Goal: Task Accomplishment & Management: Manage account settings

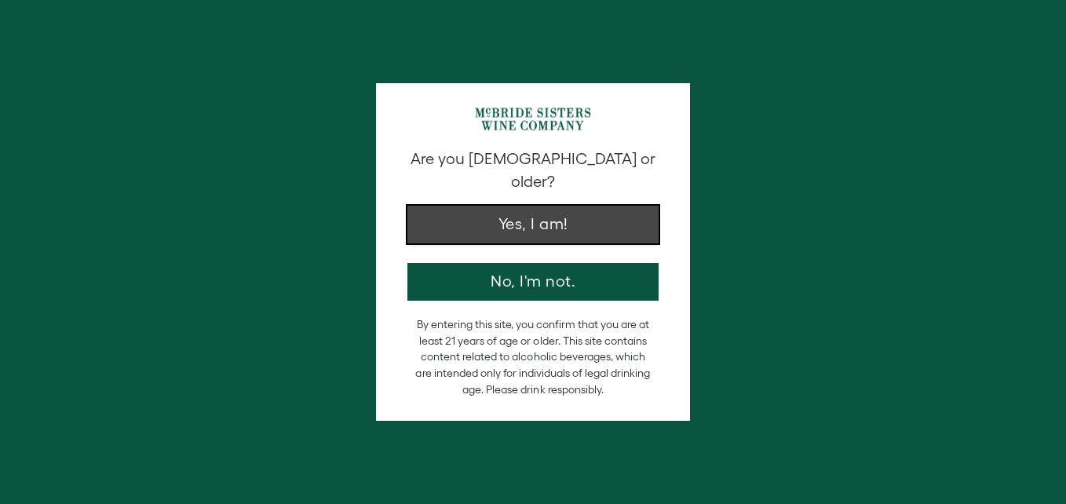
click at [568, 206] on button "Yes, I am!" at bounding box center [533, 225] width 251 height 38
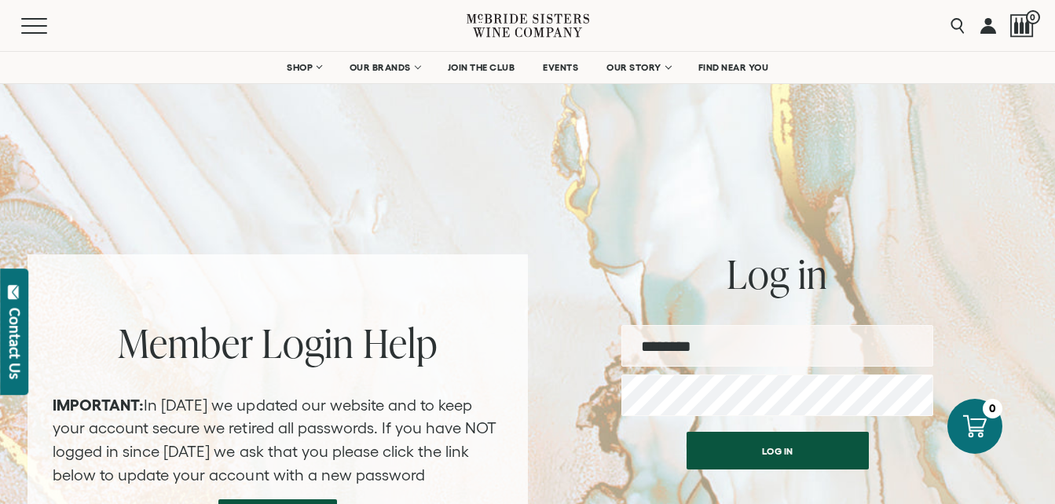
click at [665, 346] on input "email" at bounding box center [777, 346] width 312 height 42
click at [672, 346] on input "email" at bounding box center [777, 346] width 312 height 42
type input "**********"
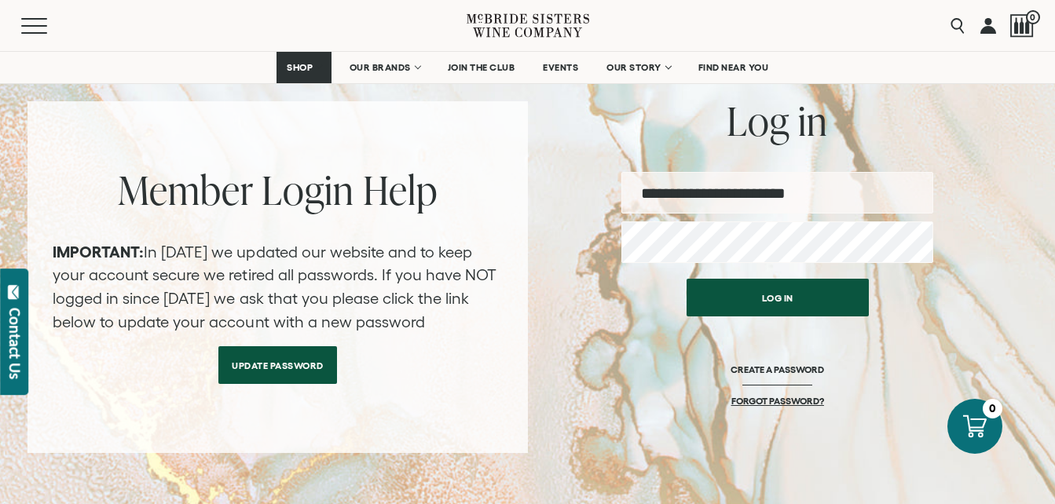
click at [789, 401] on link "FORGOT PASSWORD?" at bounding box center [777, 401] width 93 height 12
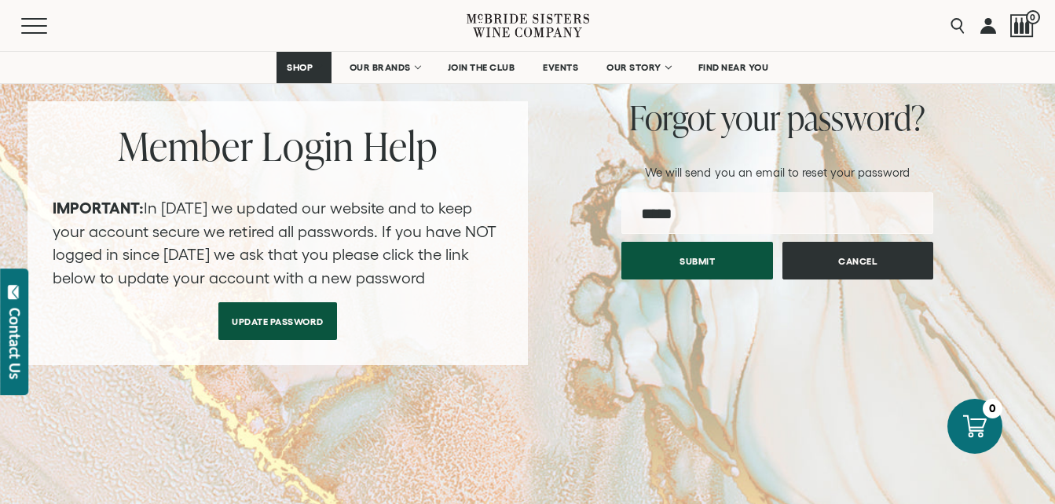
click at [737, 217] on input "email" at bounding box center [777, 213] width 312 height 42
type input "**********"
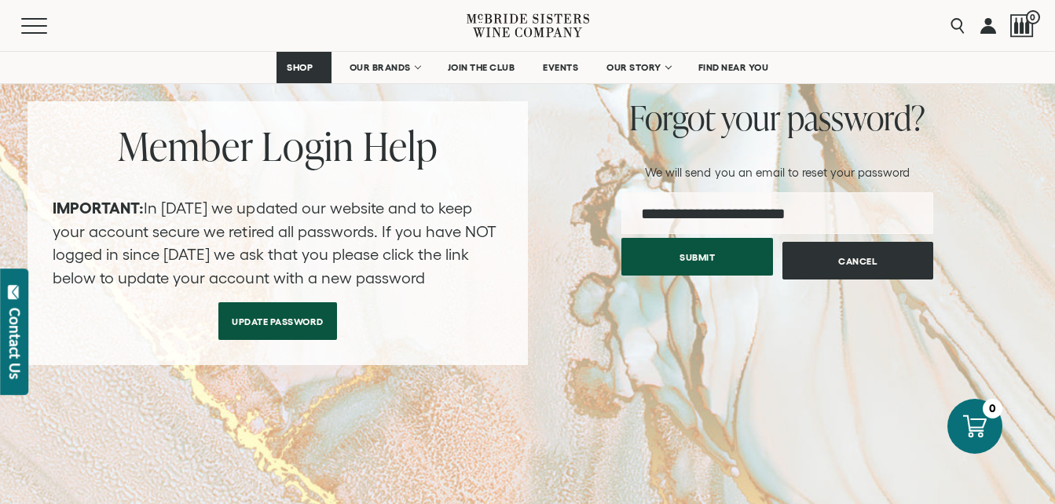
click at [704, 262] on button "Submit" at bounding box center [697, 257] width 152 height 38
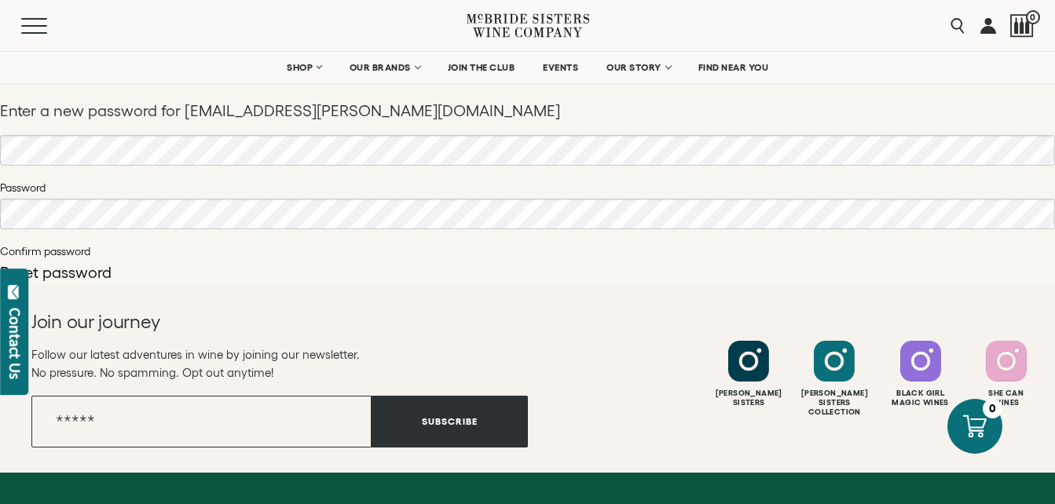
click at [75, 272] on button "Reset password" at bounding box center [56, 273] width 112 height 16
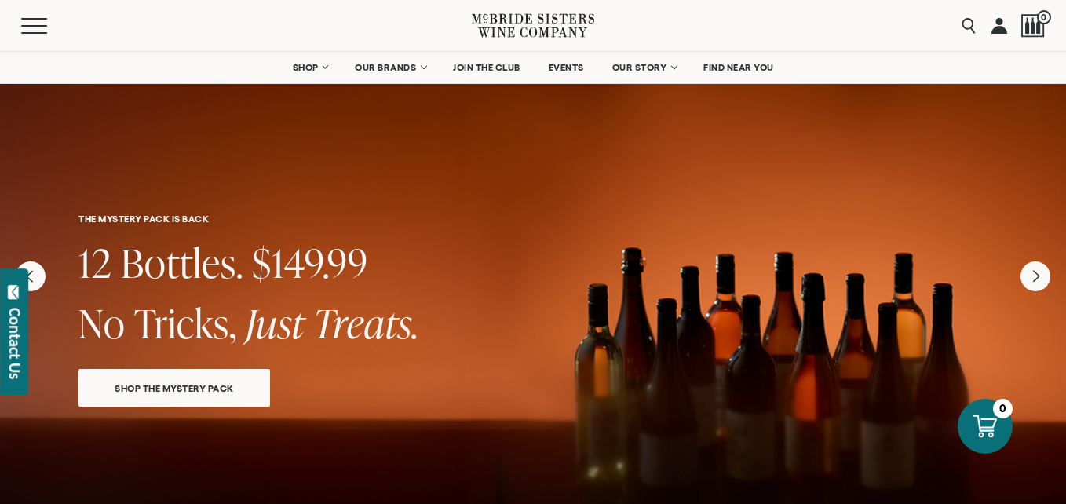
drag, startPoint x: 999, startPoint y: 34, endPoint x: 997, endPoint y: 23, distance: 11.1
click at [997, 23] on link at bounding box center [1000, 25] width 16 height 51
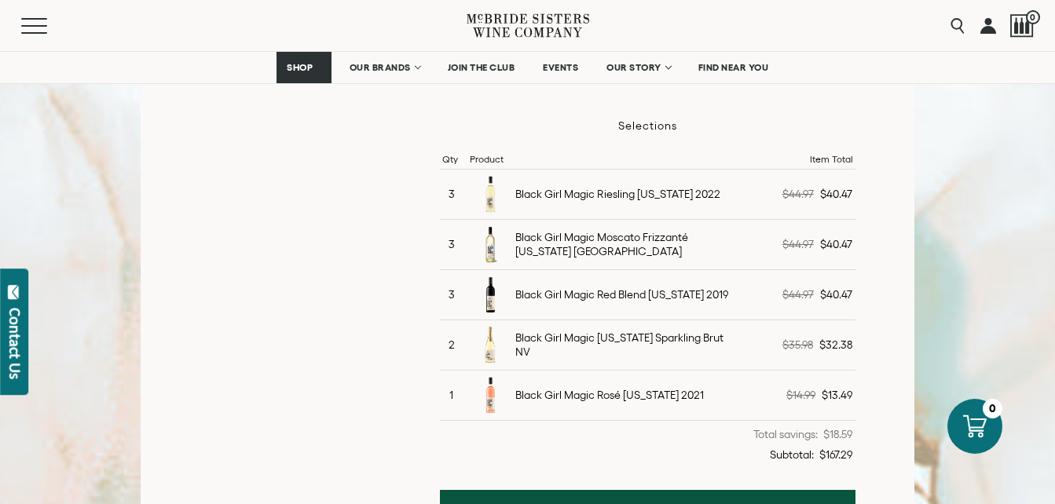
scroll to position [480, 0]
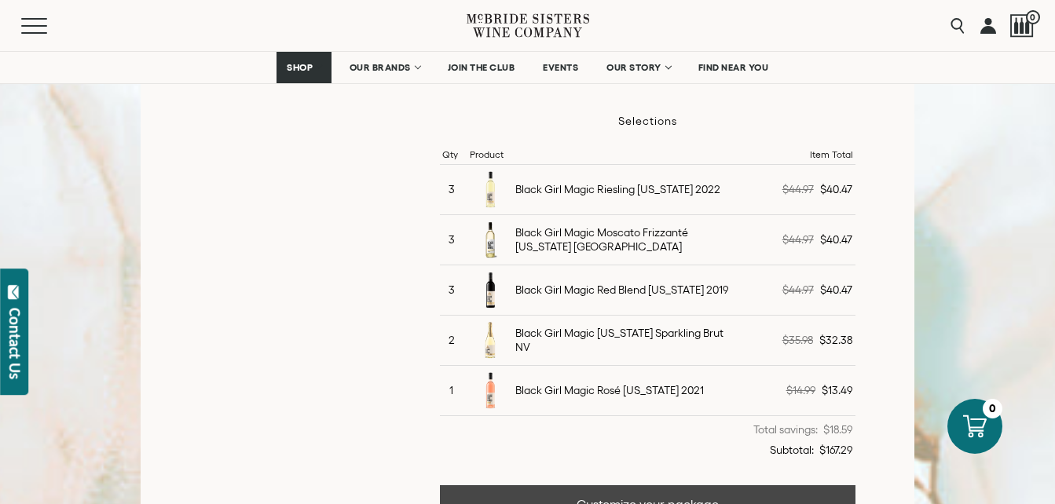
click at [682, 498] on link "Customize your package" at bounding box center [647, 504] width 415 height 38
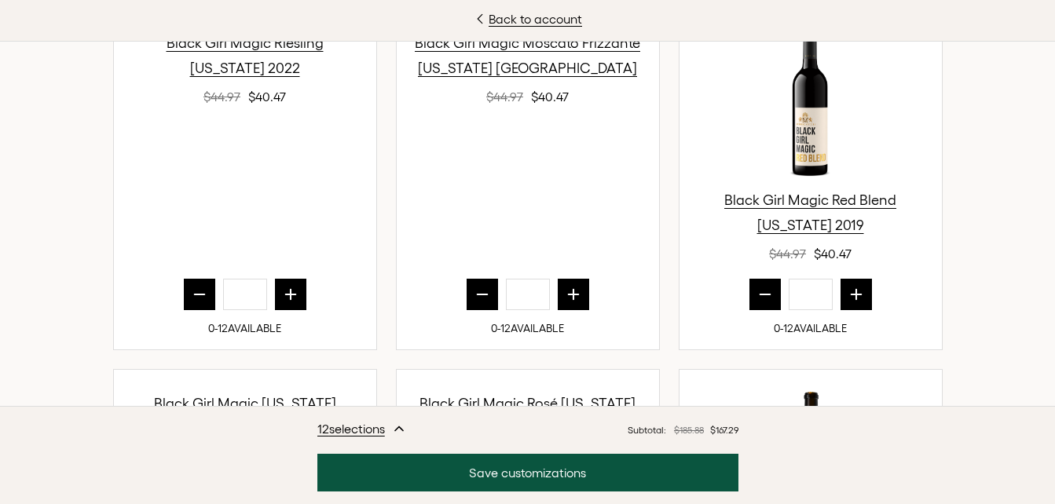
scroll to position [638, 0]
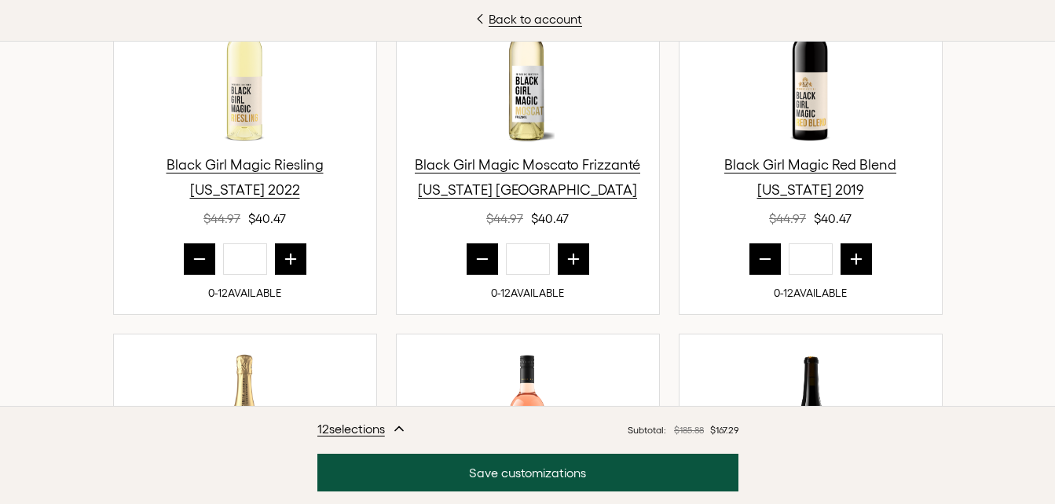
click at [481, 266] on icon "prior quantity" at bounding box center [482, 259] width 16 height 16
type input "*"
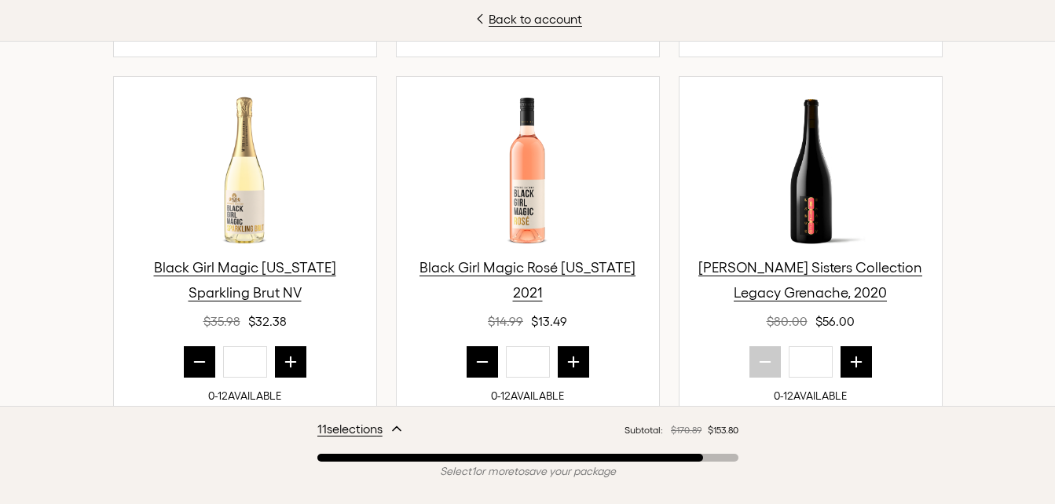
scroll to position [901, 0]
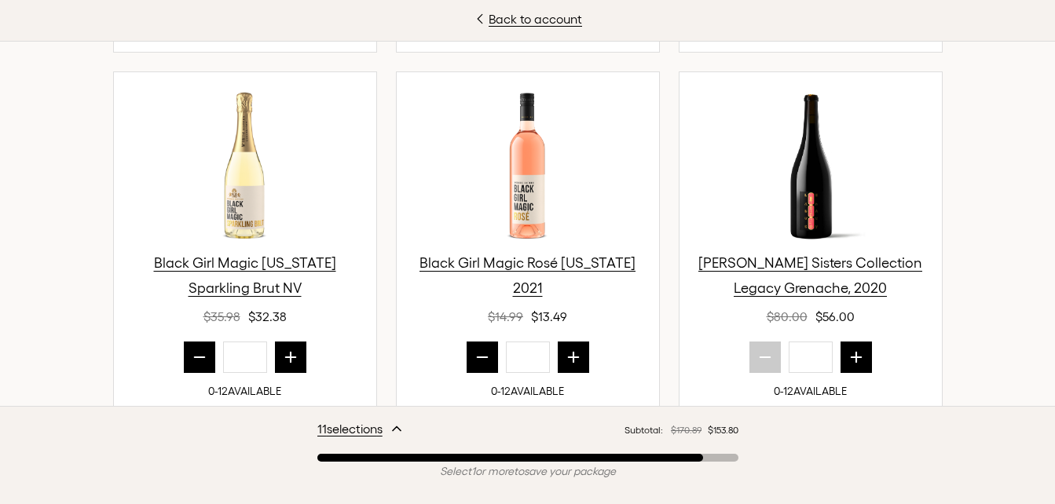
click at [285, 353] on icon "next quantity" at bounding box center [290, 358] width 10 height 10
type input "*"
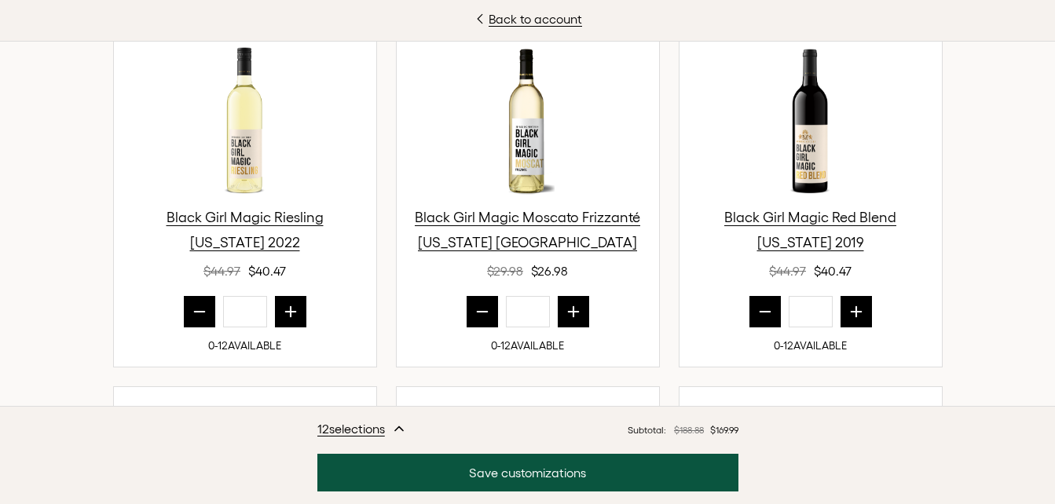
scroll to position [547, 0]
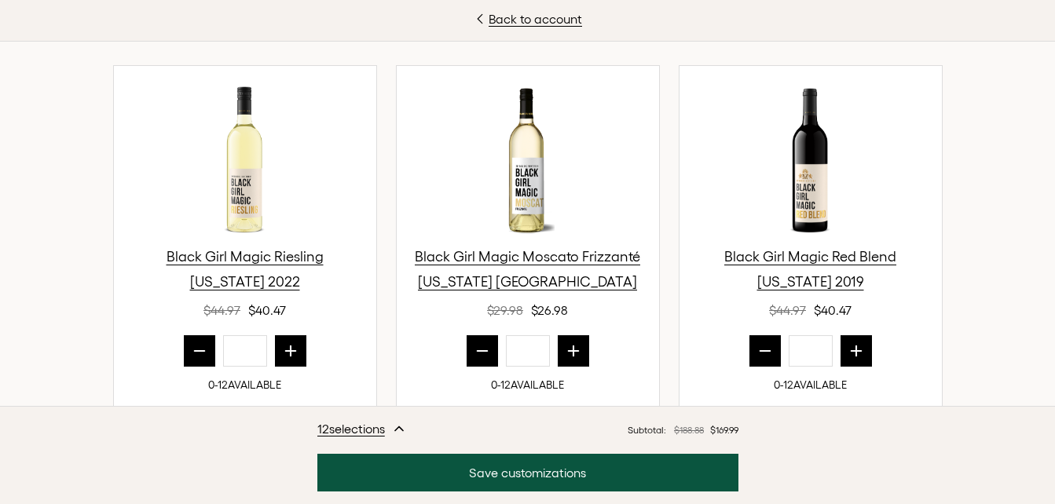
click at [474, 353] on icon "prior quantity" at bounding box center [482, 351] width 16 height 16
type input "*"
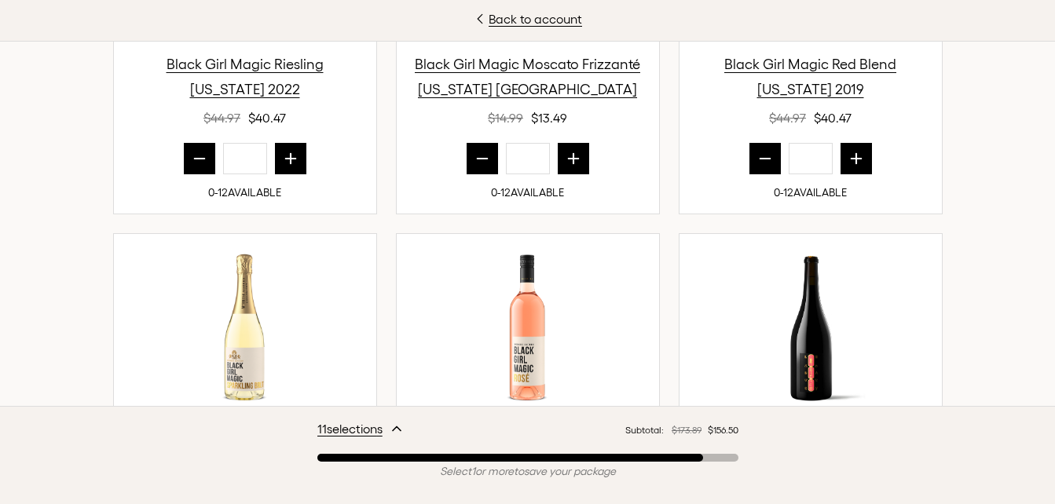
scroll to position [1015, 0]
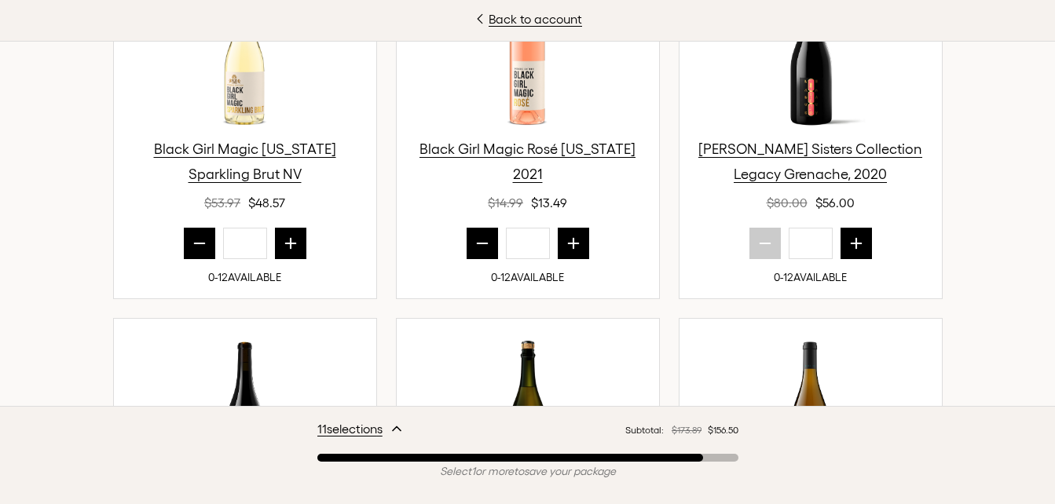
click at [573, 240] on icon "next quantity" at bounding box center [573, 244] width 16 height 16
type input "*"
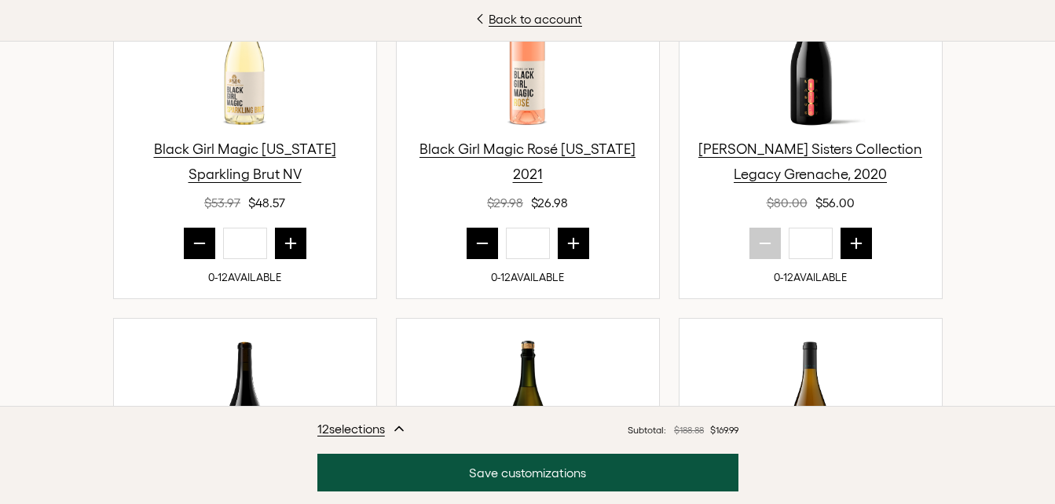
click at [186, 251] on button "prior quantity" at bounding box center [199, 243] width 31 height 31
type input "*"
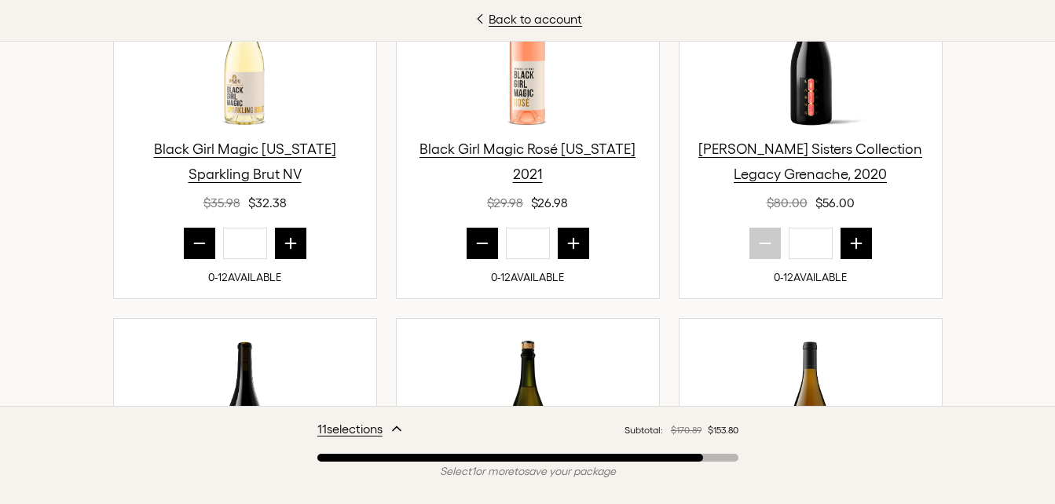
click at [571, 247] on icon "next quantity" at bounding box center [573, 244] width 16 height 16
type input "*"
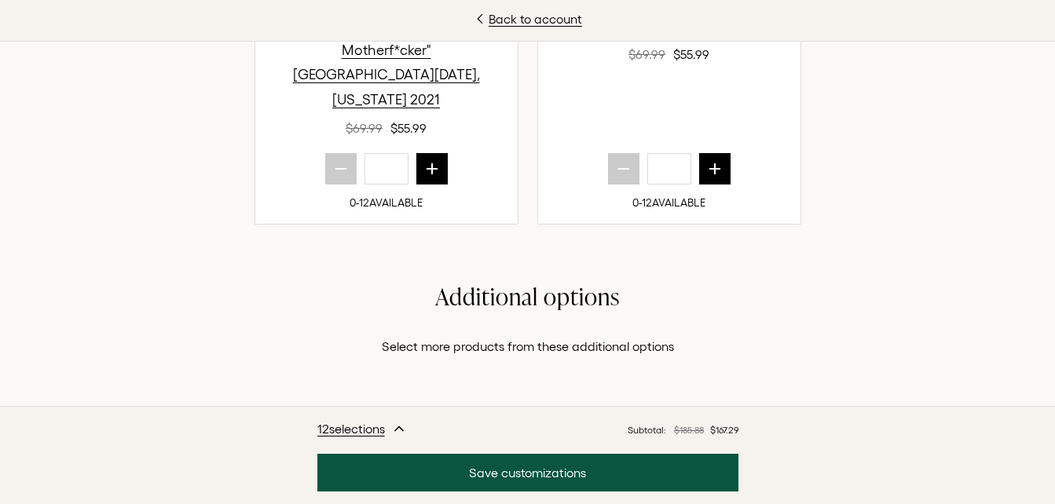
scroll to position [1788, 0]
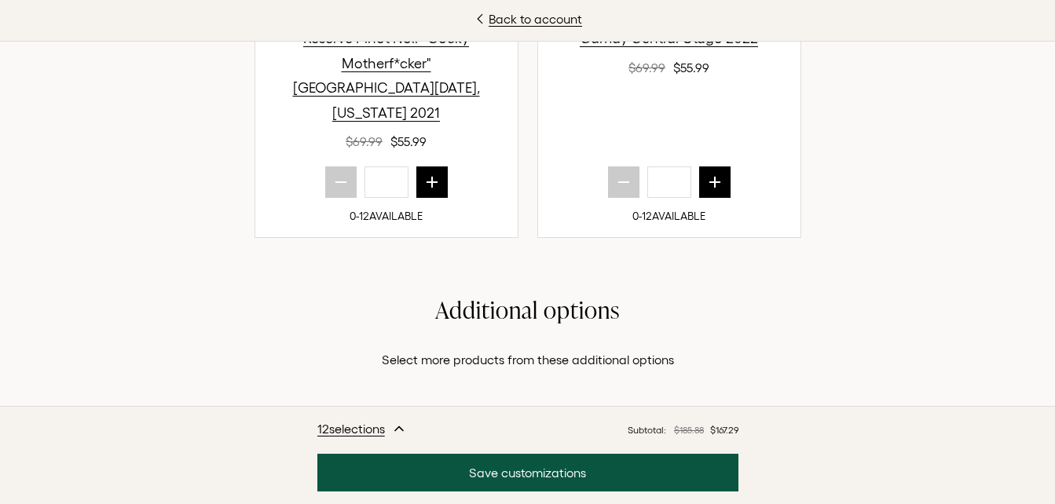
click at [430, 190] on icon "next quantity" at bounding box center [432, 182] width 16 height 16
click at [335, 190] on icon "prior quantity" at bounding box center [341, 182] width 16 height 16
type input "*"
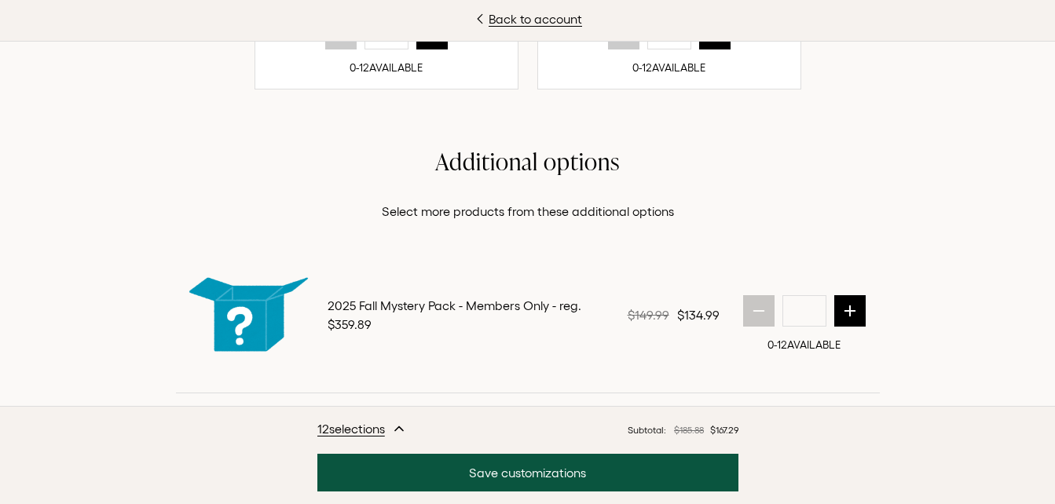
scroll to position [1950, 0]
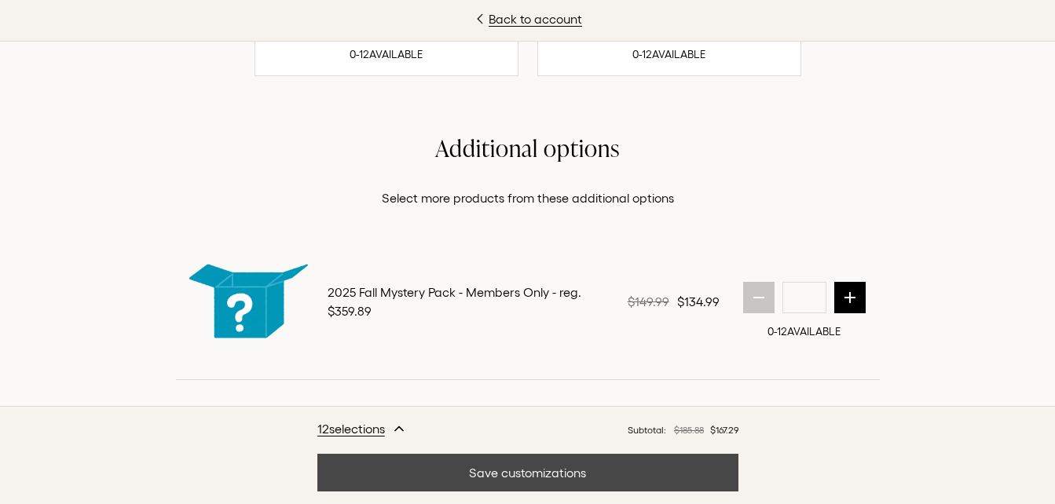
click at [674, 467] on button "Save customizations" at bounding box center [527, 473] width 421 height 38
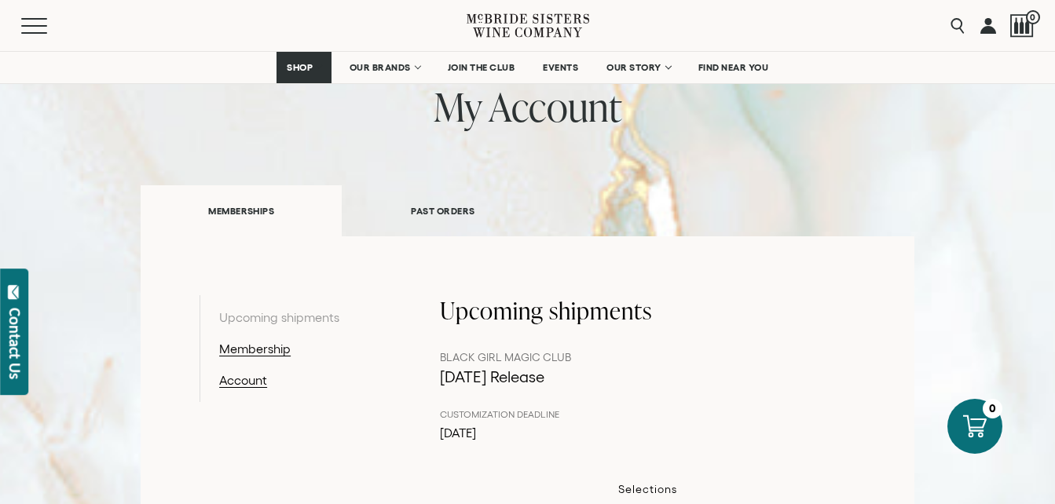
scroll to position [104, 0]
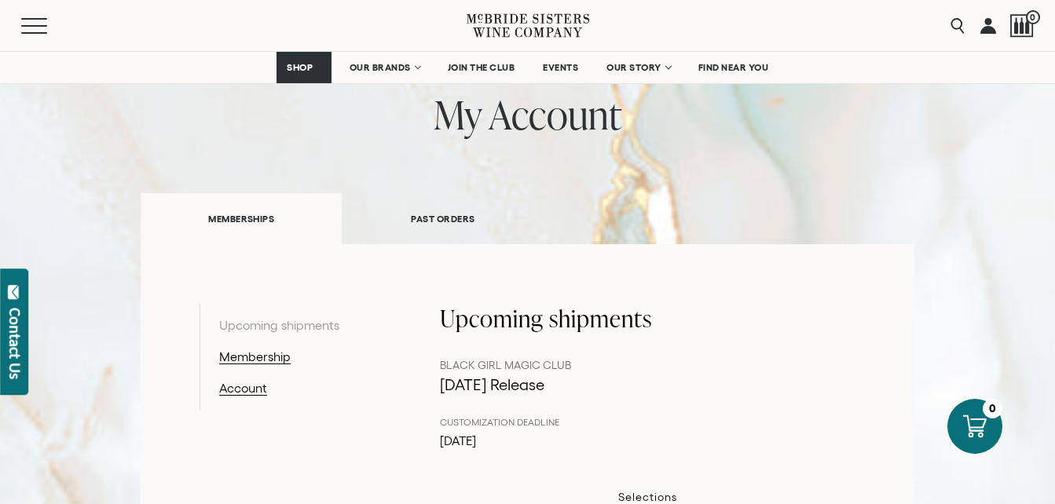
click at [434, 218] on link "PAST ORDERS" at bounding box center [443, 219] width 202 height 54
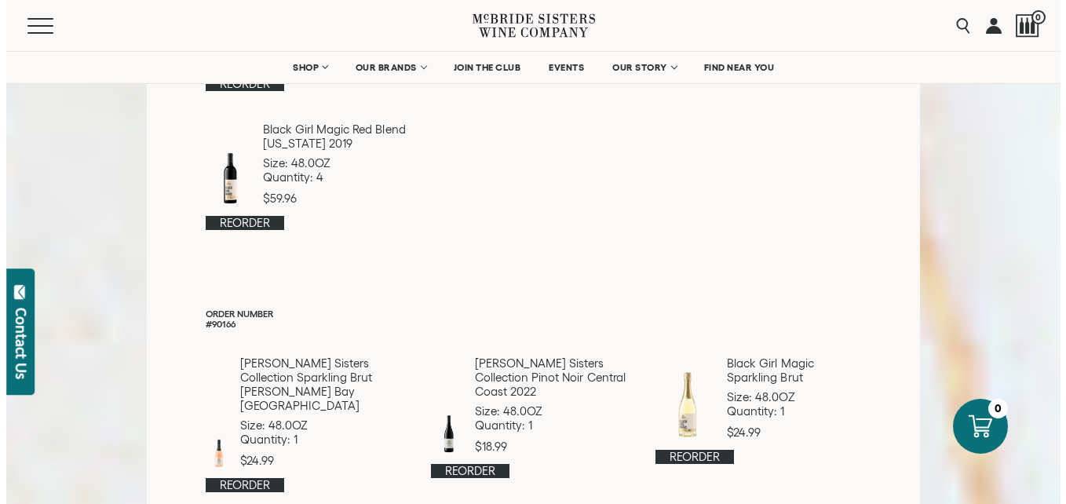
scroll to position [0, 0]
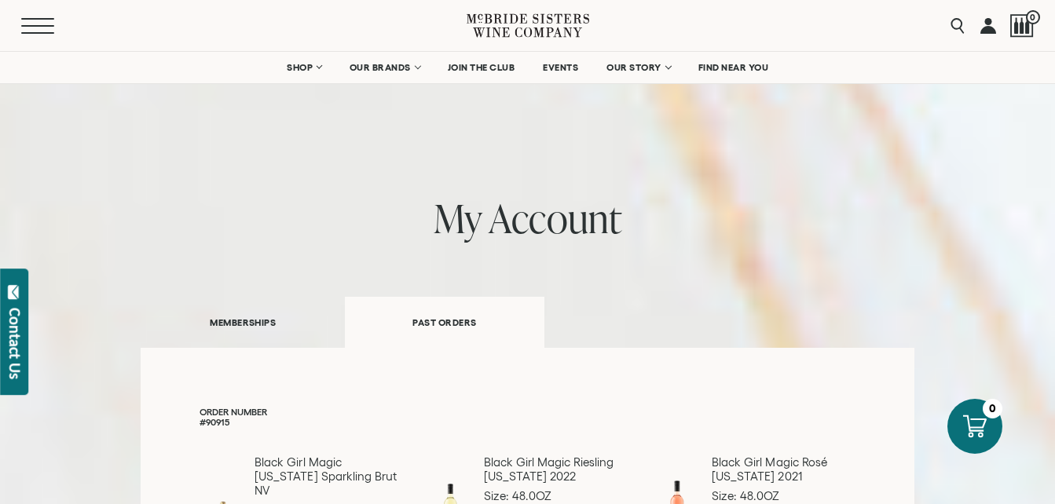
click at [28, 30] on button "Menu" at bounding box center [49, 26] width 57 height 16
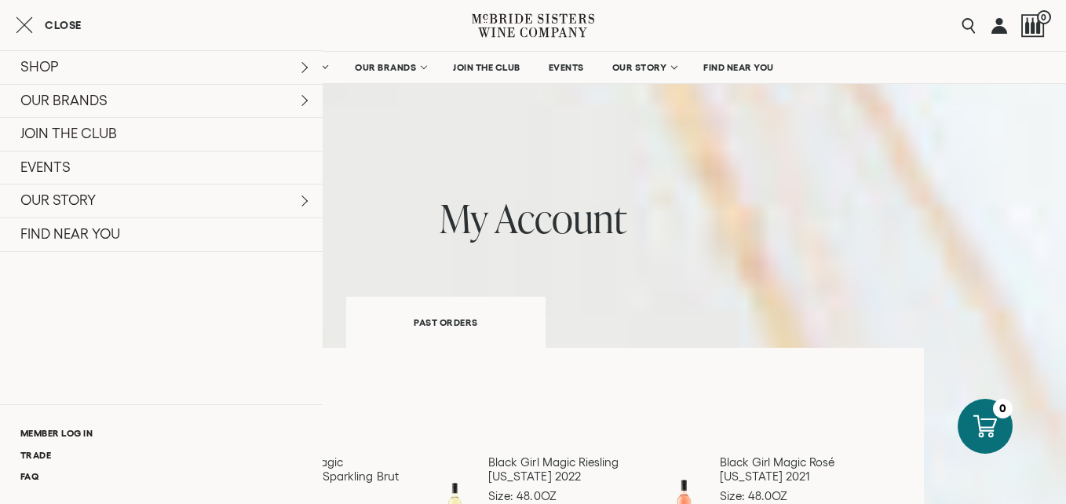
click at [1001, 27] on link at bounding box center [1000, 25] width 16 height 51
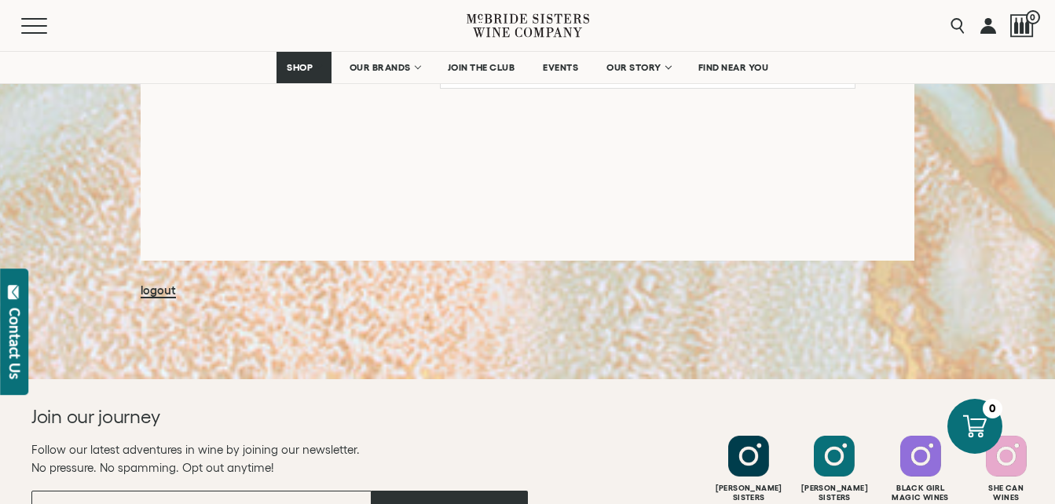
scroll to position [1583, 0]
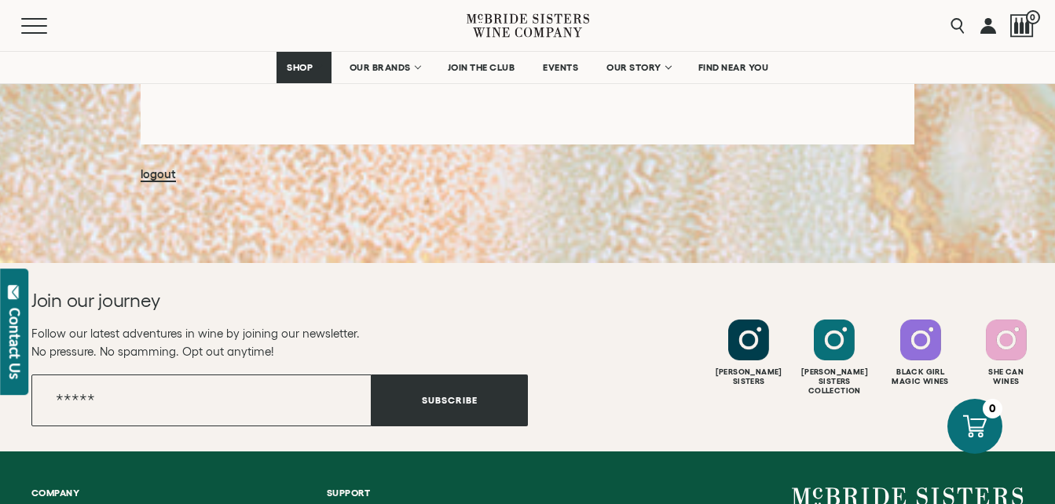
click at [160, 179] on link "logout" at bounding box center [158, 174] width 35 height 15
